Goal: Navigation & Orientation: Find specific page/section

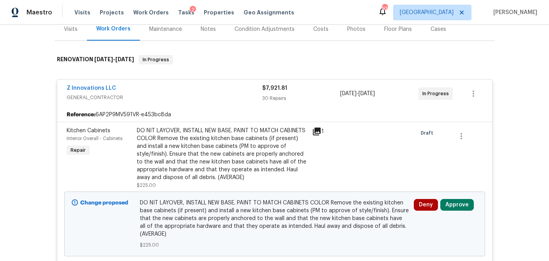
scroll to position [101, 0]
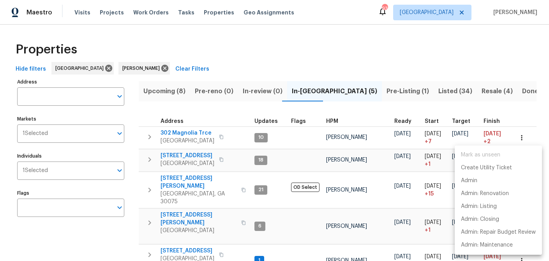
scroll to position [29, 0]
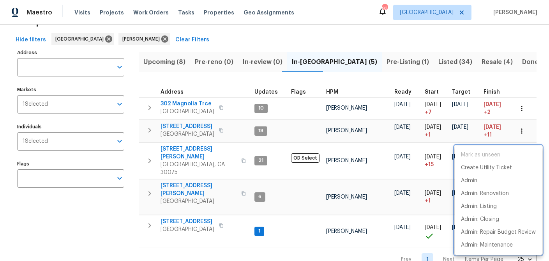
click at [176, 9] on div at bounding box center [274, 130] width 549 height 261
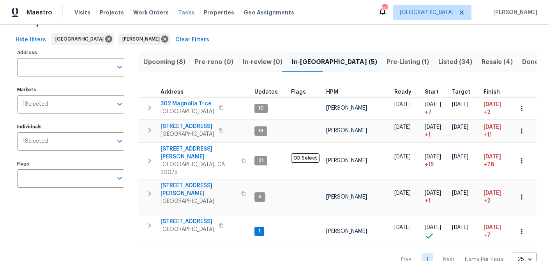
click at [178, 10] on span "Tasks" at bounding box center [186, 12] width 16 height 5
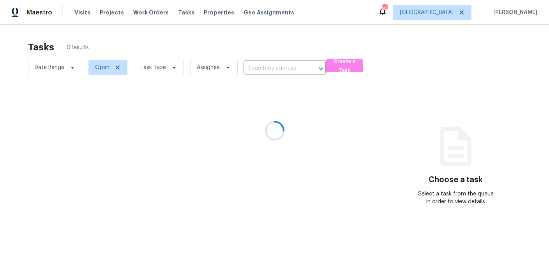
click at [181, 72] on div at bounding box center [274, 130] width 549 height 261
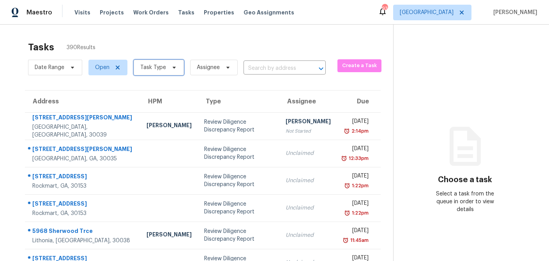
click at [173, 68] on icon at bounding box center [174, 68] width 3 height 2
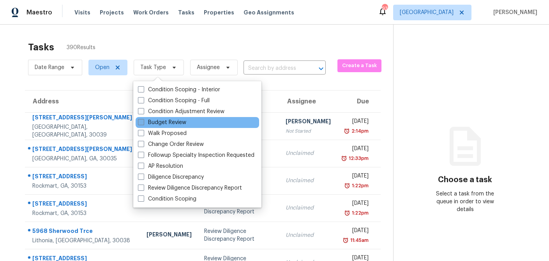
click at [140, 121] on span at bounding box center [141, 122] width 6 height 6
click at [140, 121] on input "Budget Review" at bounding box center [140, 120] width 5 height 5
checkbox input "true"
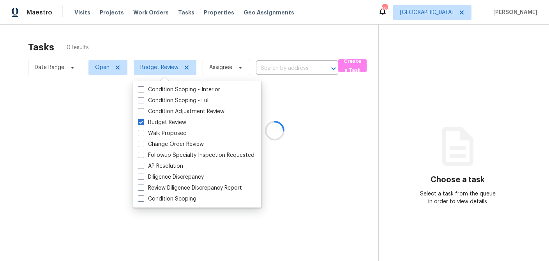
click at [160, 44] on div at bounding box center [274, 130] width 549 height 261
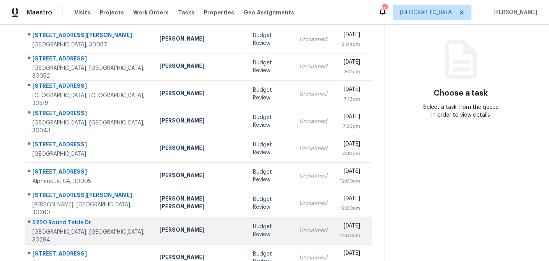
scroll to position [145, 0]
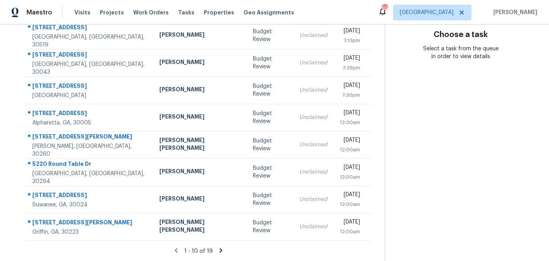
click at [217, 247] on icon at bounding box center [220, 250] width 7 height 7
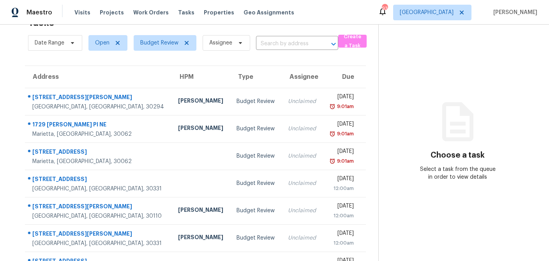
scroll to position [118, 0]
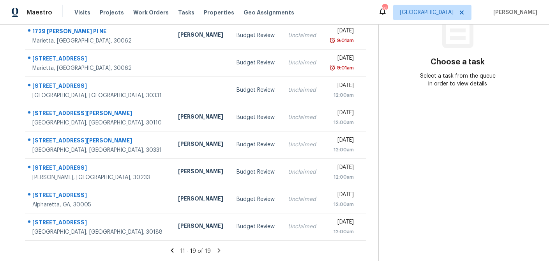
click at [174, 250] on icon at bounding box center [172, 250] width 7 height 7
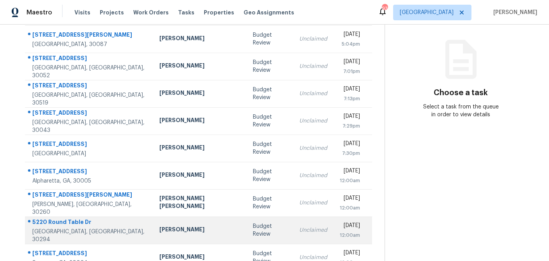
scroll to position [78, 0]
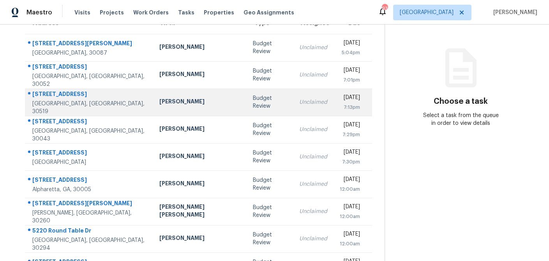
click at [167, 104] on div "Scott Smathers" at bounding box center [199, 102] width 81 height 10
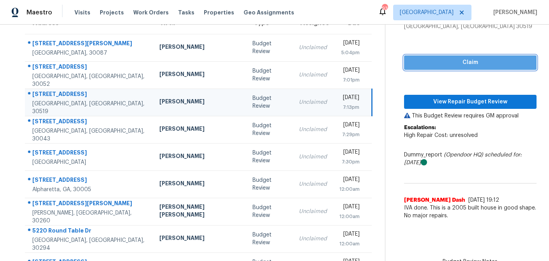
click at [424, 62] on span "Claim" at bounding box center [470, 63] width 120 height 10
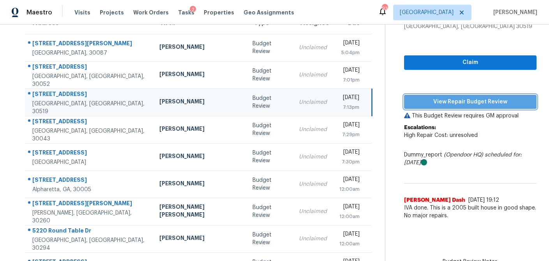
click at [444, 102] on span "View Repair Budget Review" at bounding box center [470, 102] width 120 height 10
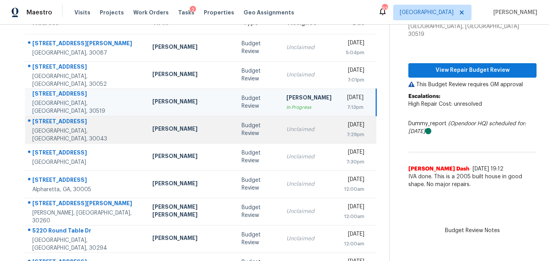
click at [152, 133] on div "Scott Smathers" at bounding box center [190, 130] width 77 height 10
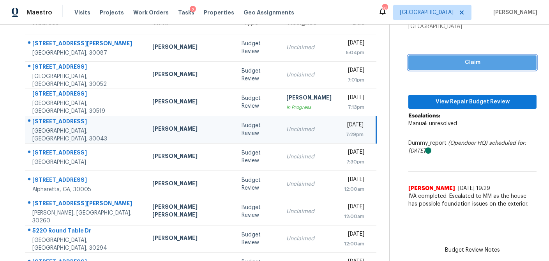
click at [447, 63] on span "Claim" at bounding box center [472, 63] width 116 height 10
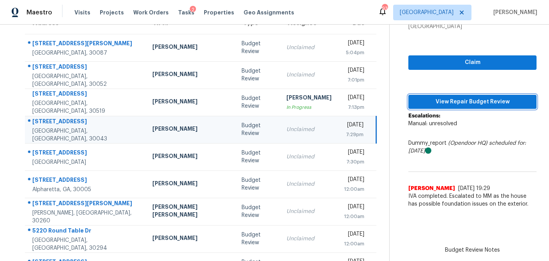
click at [433, 101] on span "View Repair Budget Review" at bounding box center [472, 102] width 116 height 10
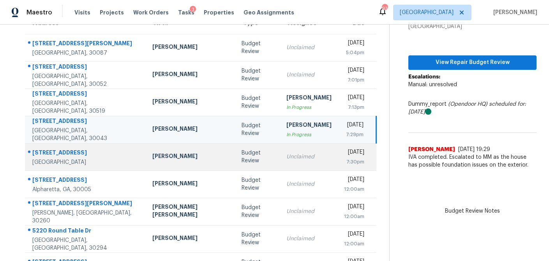
click at [163, 150] on td "[PERSON_NAME]" at bounding box center [190, 156] width 89 height 27
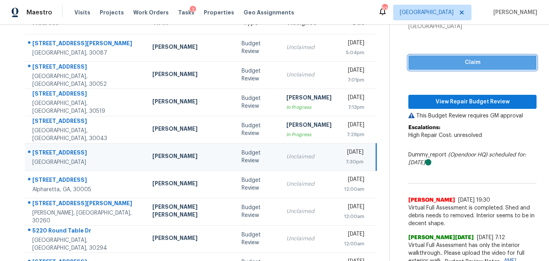
drag, startPoint x: 460, startPoint y: 63, endPoint x: 449, endPoint y: 89, distance: 28.1
click at [460, 63] on span "Claim" at bounding box center [472, 63] width 116 height 10
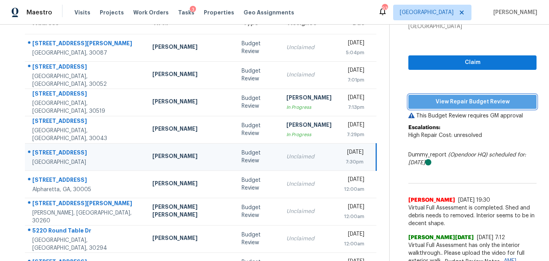
click at [446, 100] on span "View Repair Budget Review" at bounding box center [472, 102] width 116 height 10
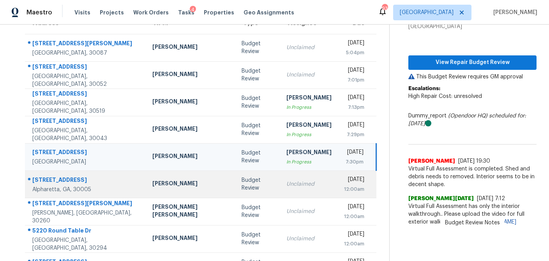
click at [241, 181] on div "Budget Review" at bounding box center [257, 184] width 32 height 16
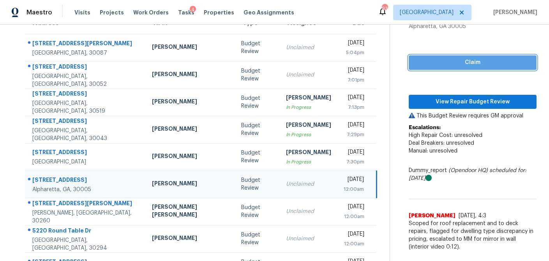
click at [483, 64] on span "Claim" at bounding box center [472, 63] width 115 height 10
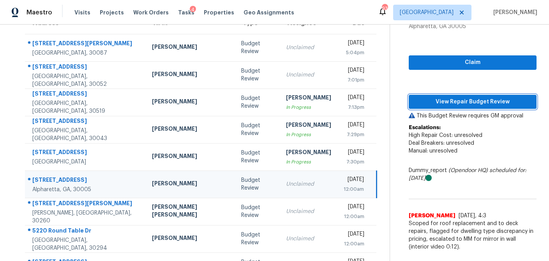
click at [467, 100] on span "View Repair Budget Review" at bounding box center [472, 102] width 115 height 10
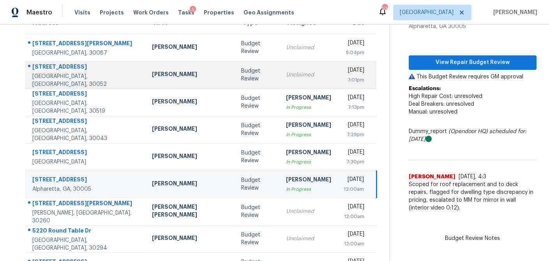
click at [178, 78] on td "Michael Durham" at bounding box center [190, 74] width 89 height 27
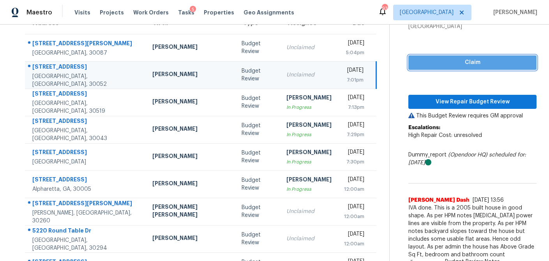
drag, startPoint x: 500, startPoint y: 65, endPoint x: 488, endPoint y: 83, distance: 21.6
click at [500, 65] on span "Claim" at bounding box center [472, 63] width 116 height 10
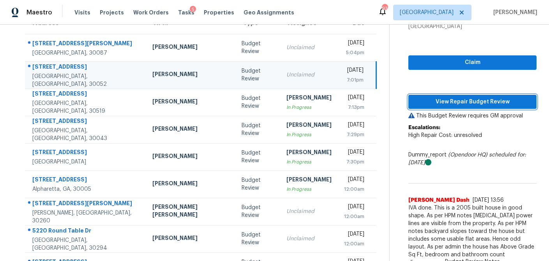
click at [472, 103] on span "View Repair Budget Review" at bounding box center [472, 102] width 116 height 10
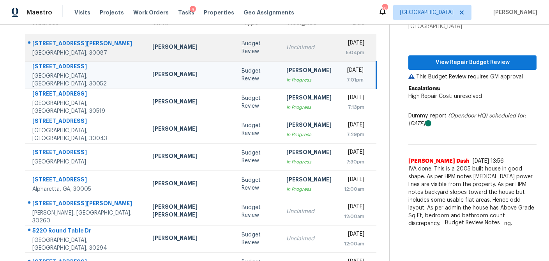
click at [241, 47] on div "Budget Review" at bounding box center [257, 48] width 32 height 16
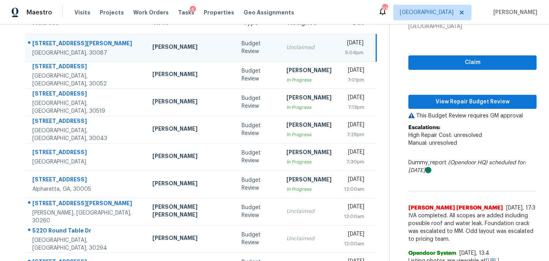
drag, startPoint x: 435, startPoint y: 70, endPoint x: 433, endPoint y: 74, distance: 4.9
click at [435, 70] on div "Claim View Repair Budget Review This Budget Review requires GM approval Escalat…" at bounding box center [472, 153] width 128 height 246
click at [440, 60] on span "Claim" at bounding box center [472, 63] width 116 height 10
click at [435, 105] on span "View Repair Budget Review" at bounding box center [472, 102] width 116 height 10
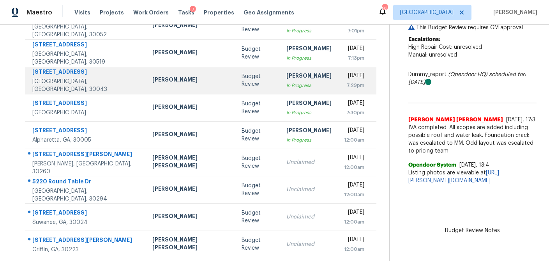
scroll to position [128, 0]
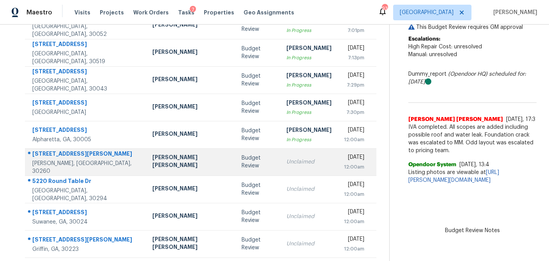
click at [235, 167] on td "Budget Review" at bounding box center [257, 161] width 44 height 27
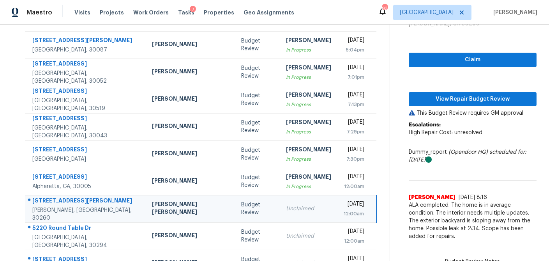
scroll to position [80, 0]
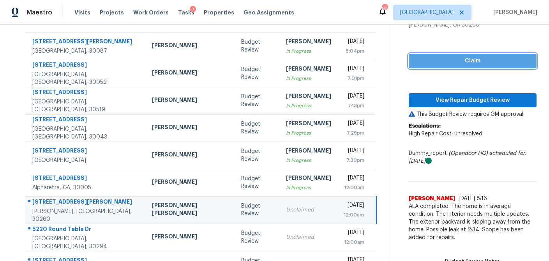
click at [453, 64] on span "Claim" at bounding box center [472, 61] width 115 height 10
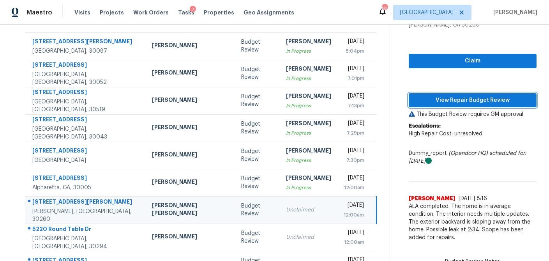
click at [438, 104] on span "View Repair Budget Review" at bounding box center [472, 100] width 115 height 10
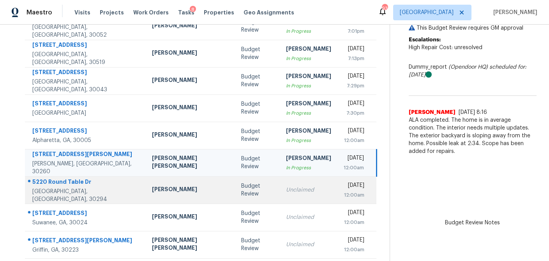
scroll to position [133, 0]
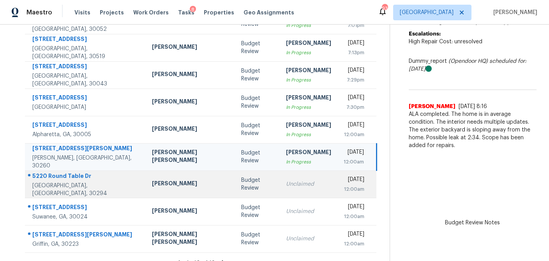
click at [235, 185] on td "Budget Review" at bounding box center [257, 183] width 44 height 27
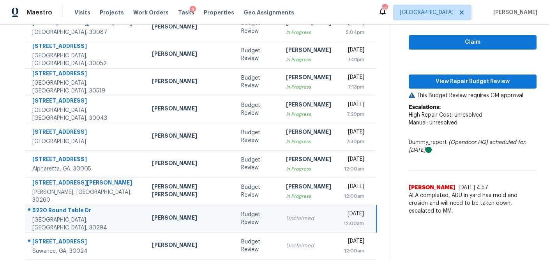
scroll to position [98, 0]
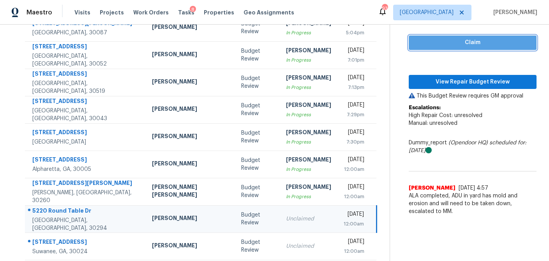
click at [456, 45] on span "Claim" at bounding box center [472, 43] width 115 height 10
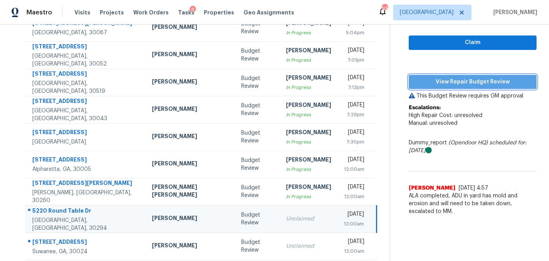
click at [451, 82] on span "View Repair Budget Review" at bounding box center [472, 82] width 115 height 10
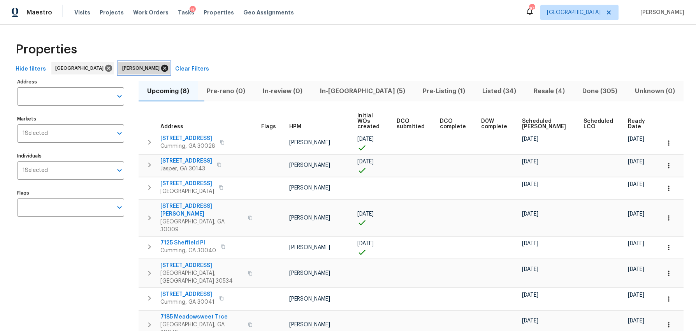
click at [161, 65] on icon at bounding box center [164, 68] width 7 height 7
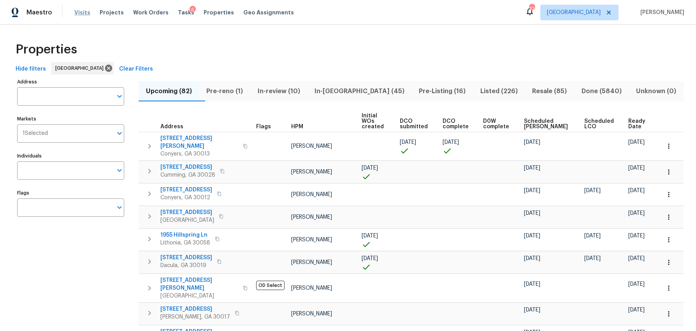
click at [79, 11] on span "Visits" at bounding box center [82, 13] width 16 height 8
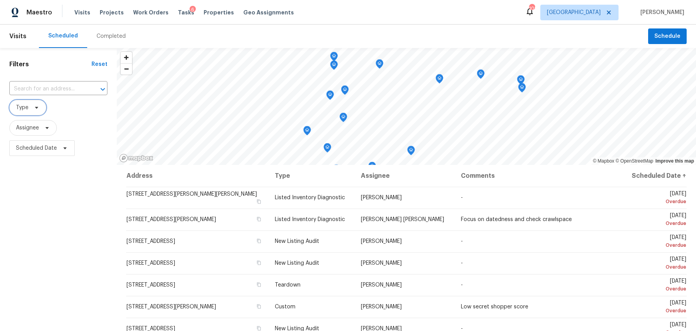
click at [39, 106] on span "Type" at bounding box center [27, 108] width 37 height 16
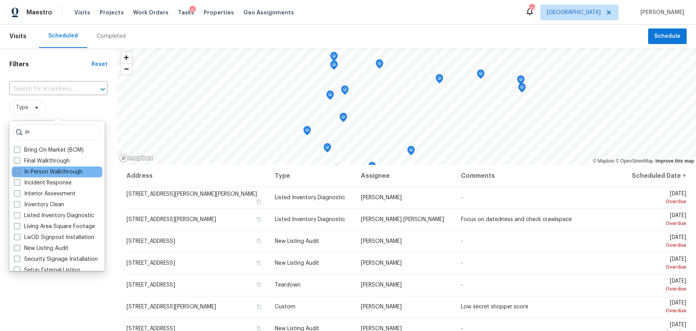
type input "in"
click at [16, 174] on label "In-Person Walkthrough" at bounding box center [48, 172] width 69 height 8
click at [16, 173] on input "In-Person Walkthrough" at bounding box center [16, 170] width 5 height 5
checkbox input "true"
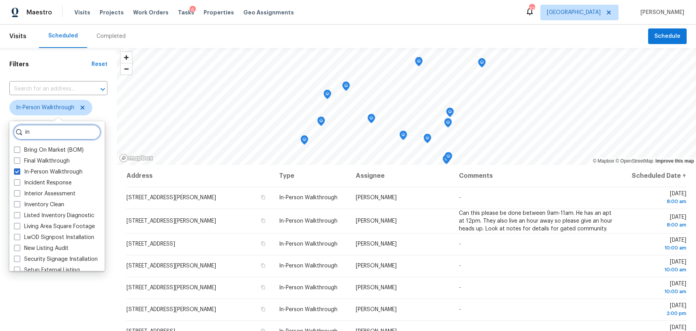
drag, startPoint x: 36, startPoint y: 129, endPoint x: 16, endPoint y: 129, distance: 20.3
click at [16, 129] on div "in" at bounding box center [57, 132] width 88 height 16
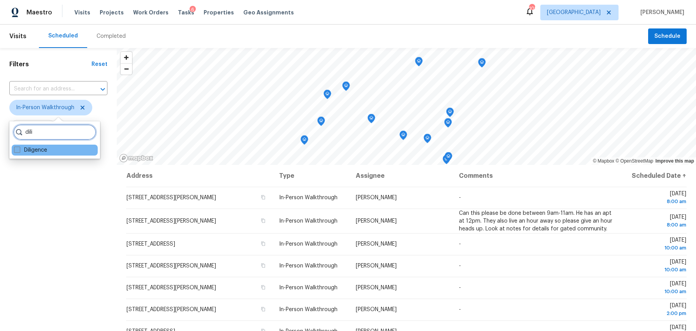
type input "dili"
click at [19, 146] on span at bounding box center [17, 149] width 6 height 6
click at [19, 146] on input "Diligence" at bounding box center [16, 148] width 5 height 5
checkbox input "true"
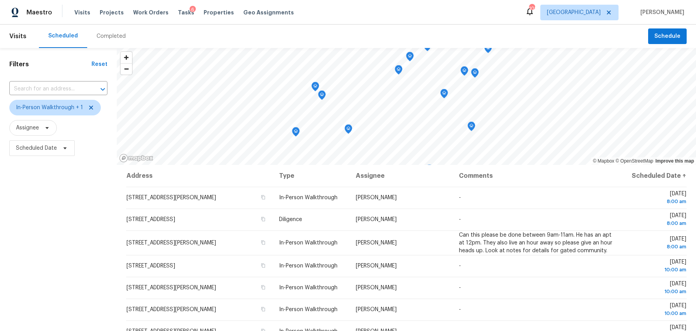
click at [45, 218] on div "Filters Reset ​ In-Person Walkthrough + 1 Assignee Scheduled Date" at bounding box center [58, 238] width 117 height 381
click at [52, 148] on span "Scheduled Date" at bounding box center [36, 148] width 41 height 8
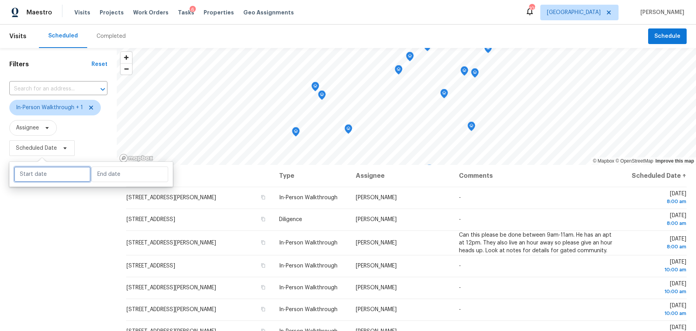
select select "8"
select select "2025"
select select "9"
select select "2025"
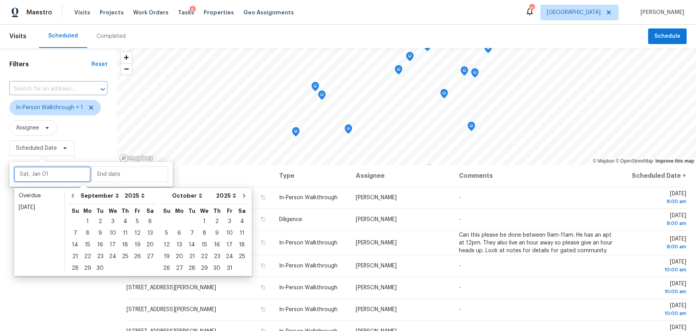
click at [45, 178] on input "text" at bounding box center [52, 174] width 77 height 16
click at [99, 245] on div "16" at bounding box center [100, 244] width 12 height 11
type input "Tue, Sep 16"
click at [99, 245] on div "16" at bounding box center [100, 244] width 12 height 11
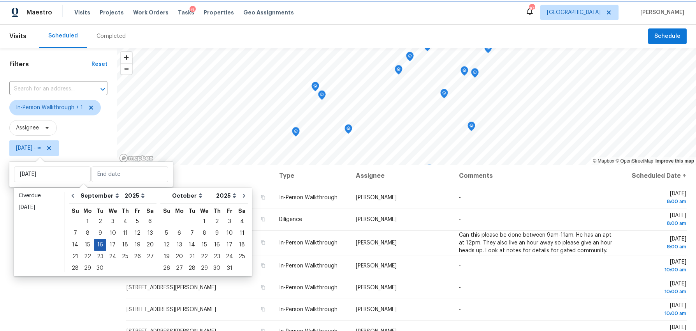
type input "Tue, Sep 16"
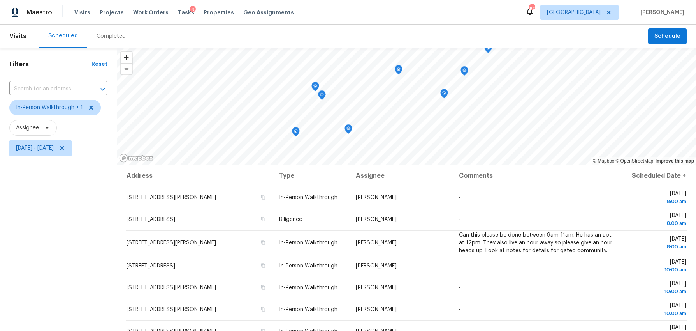
click at [80, 273] on div "Filters Reset ​ In-Person Walkthrough + 1 Assignee Tue, Sep 16 - Tue, Sep 16" at bounding box center [58, 238] width 117 height 381
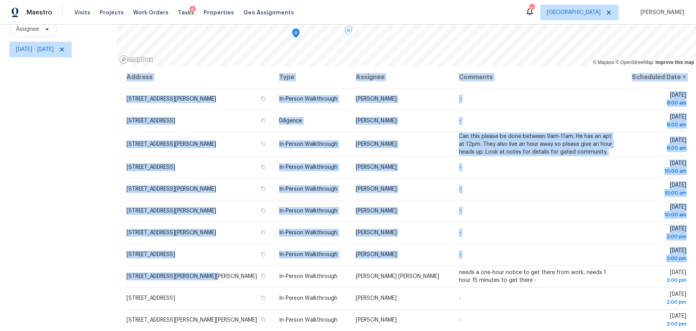
scroll to position [104, 0]
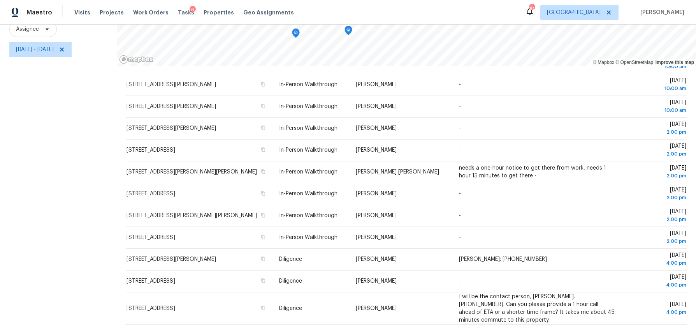
drag, startPoint x: 124, startPoint y: 192, endPoint x: 646, endPoint y: 327, distance: 539.0
click at [646, 327] on div "Address Type Assignee Comments Scheduled Date ↑ 333 Mango Ct, McDonough, GA 302…" at bounding box center [407, 198] width 580 height 264
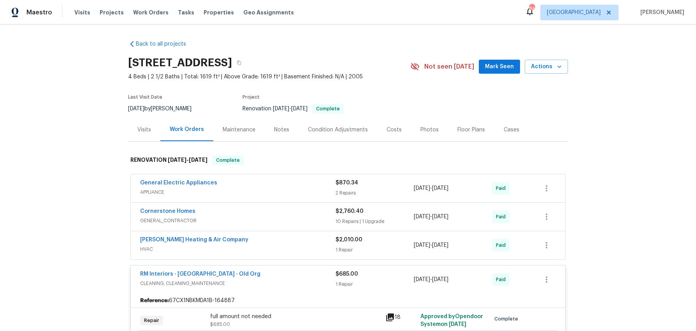
scroll to position [553, 0]
